Goal: Find specific page/section: Find specific page/section

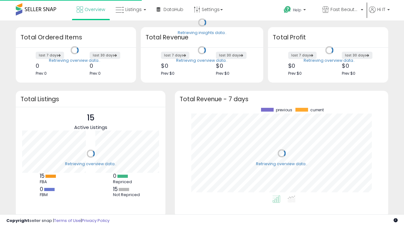
scroll to position [88, 201]
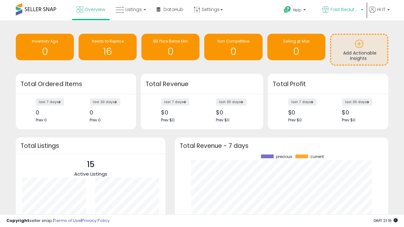
click at [342, 10] on span "Fast Beauty ([GEOGRAPHIC_DATA])" at bounding box center [344, 9] width 28 height 6
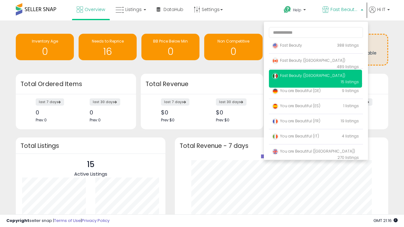
click at [315, 152] on span "You are Beautiful ([GEOGRAPHIC_DATA])" at bounding box center [313, 151] width 83 height 5
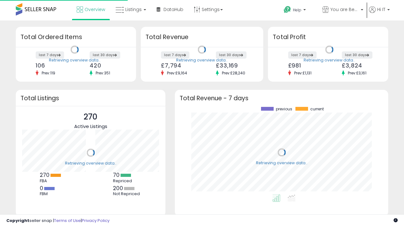
scroll to position [88, 201]
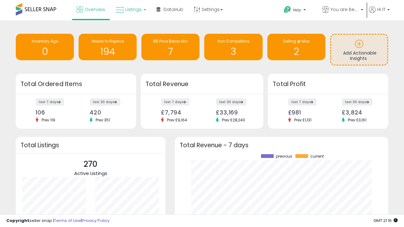
click at [130, 9] on span "Listings" at bounding box center [133, 9] width 16 height 6
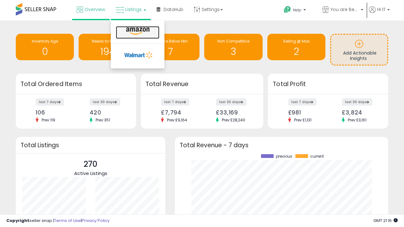
click at [137, 31] on icon at bounding box center [137, 31] width 27 height 8
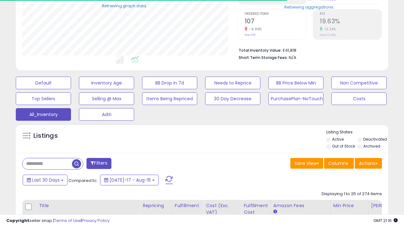
scroll to position [80, 0]
